Goal: Information Seeking & Learning: Learn about a topic

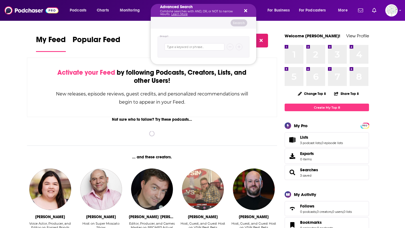
click at [146, 18] on div "Podcasts Charts Monitoring Advanced Search Combine searches with AND, OR, or NO…" at bounding box center [202, 10] width 405 height 21
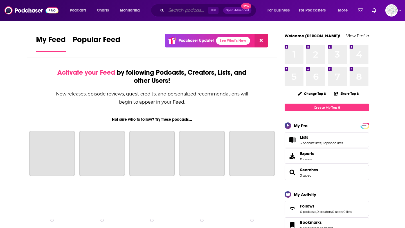
click at [175, 12] on input "Search podcasts, credits, & more..." at bounding box center [187, 10] width 42 height 9
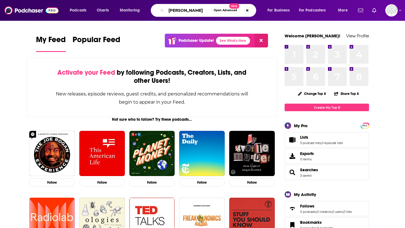
type input "[PERSON_NAME]"
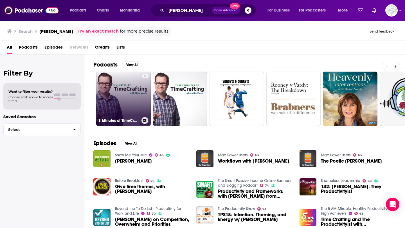
click at [130, 101] on link "5 3 Minutes of TimeCrafting with Mike Vardy" at bounding box center [123, 99] width 55 height 55
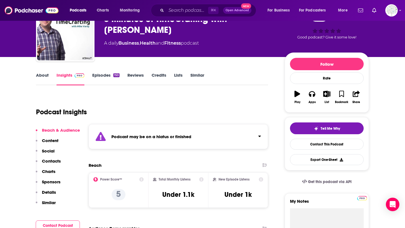
scroll to position [35, 0]
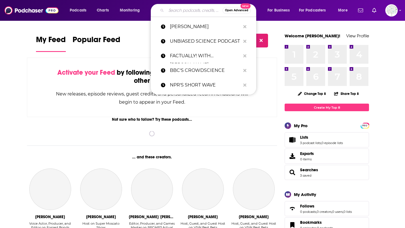
click at [180, 12] on input "Search podcasts, credits, & more..." at bounding box center [194, 10] width 56 height 9
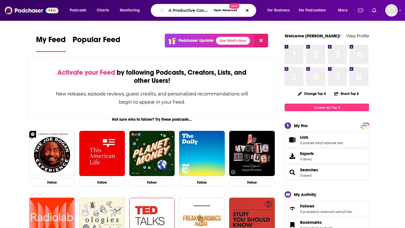
scroll to position [0, 49]
type input "A Productive Conversation with [PERSON_NAME]"
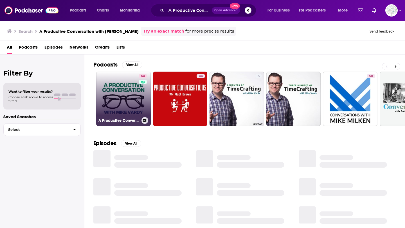
click at [129, 108] on link "64 A Productive Conversation" at bounding box center [123, 99] width 55 height 55
